Goal: Transaction & Acquisition: Purchase product/service

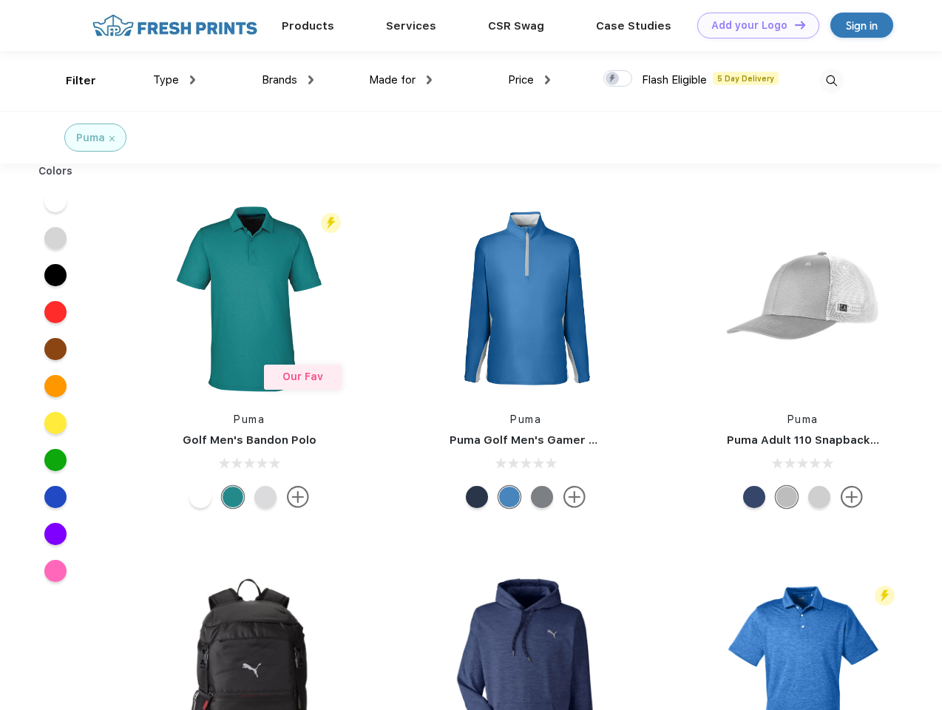
click at [753, 25] on link "Add your Logo Design Tool" at bounding box center [758, 26] width 122 height 26
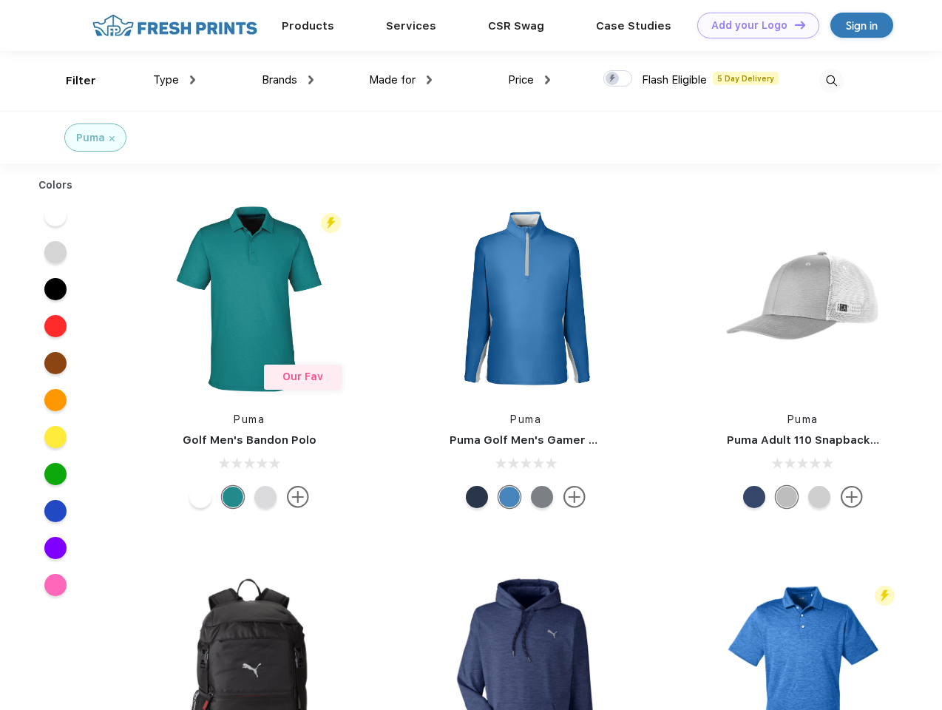
click at [0, 0] on div "Design Tool" at bounding box center [0, 0] width 0 height 0
click at [793, 24] on link "Add your Logo Design Tool" at bounding box center [758, 26] width 122 height 26
click at [71, 81] on div "Filter" at bounding box center [81, 80] width 30 height 17
click at [174, 80] on span "Type" at bounding box center [166, 79] width 26 height 13
click at [288, 80] on span "Brands" at bounding box center [279, 79] width 35 height 13
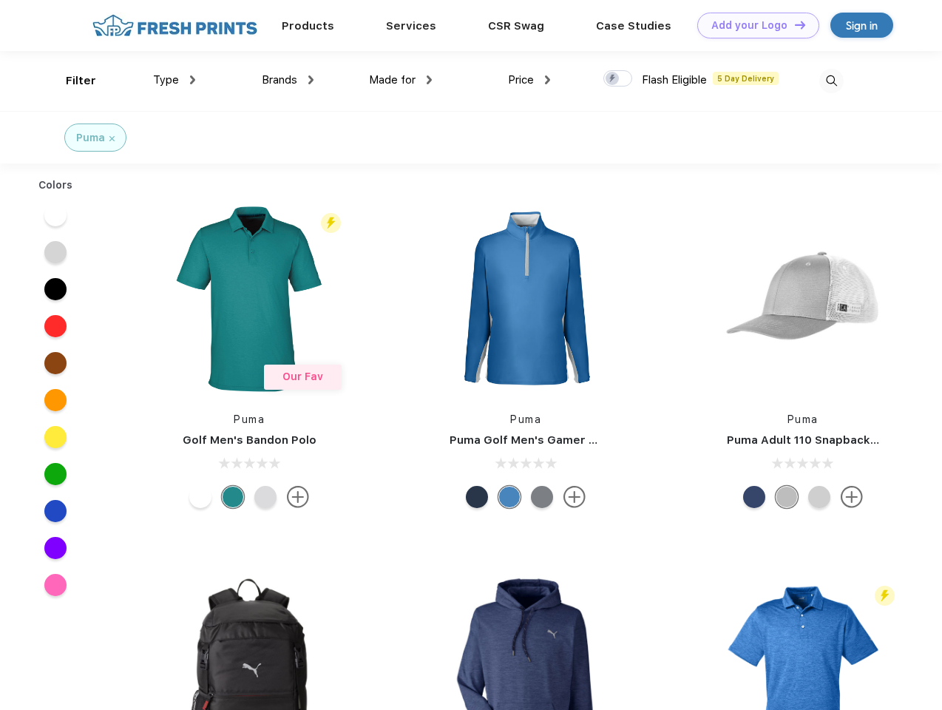
click at [401, 80] on span "Made for" at bounding box center [392, 79] width 47 height 13
click at [529, 80] on span "Price" at bounding box center [521, 79] width 26 height 13
click at [618, 79] on div at bounding box center [617, 78] width 29 height 16
click at [613, 79] on input "checkbox" at bounding box center [608, 74] width 10 height 10
click at [831, 81] on img at bounding box center [831, 81] width 24 height 24
